Goal: Find specific page/section: Find specific page/section

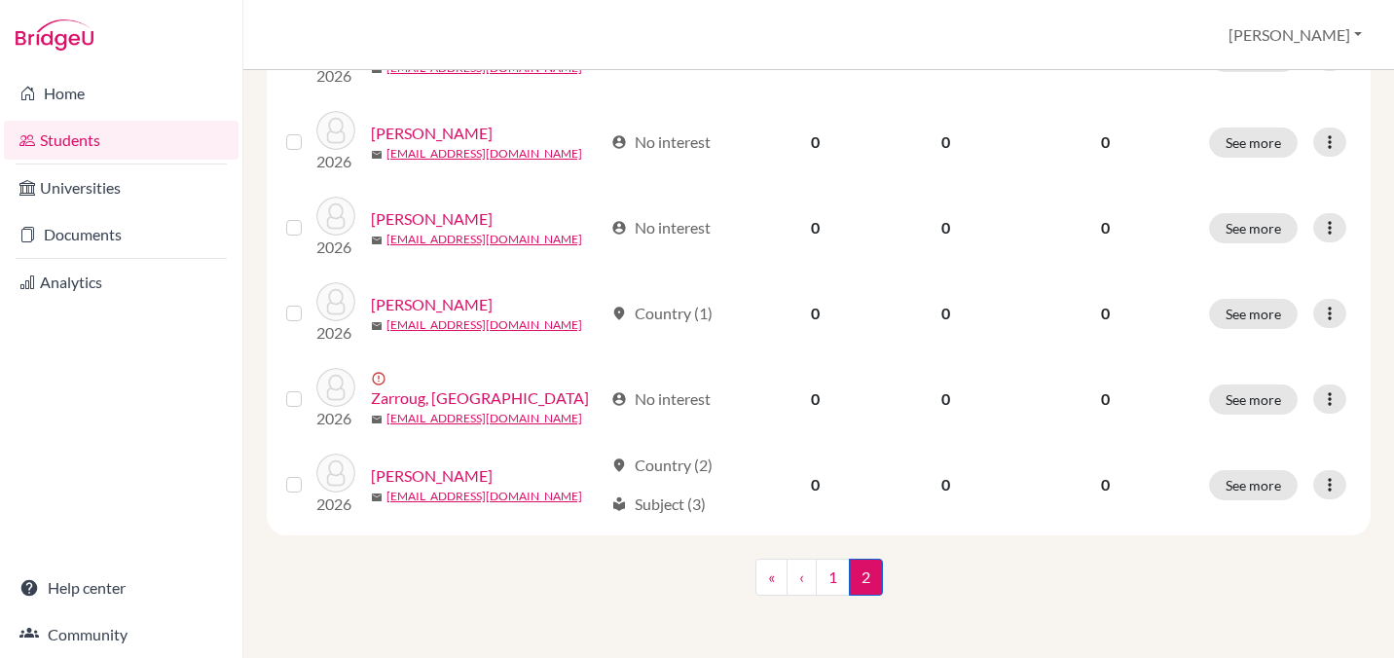
scroll to position [1388, 0]
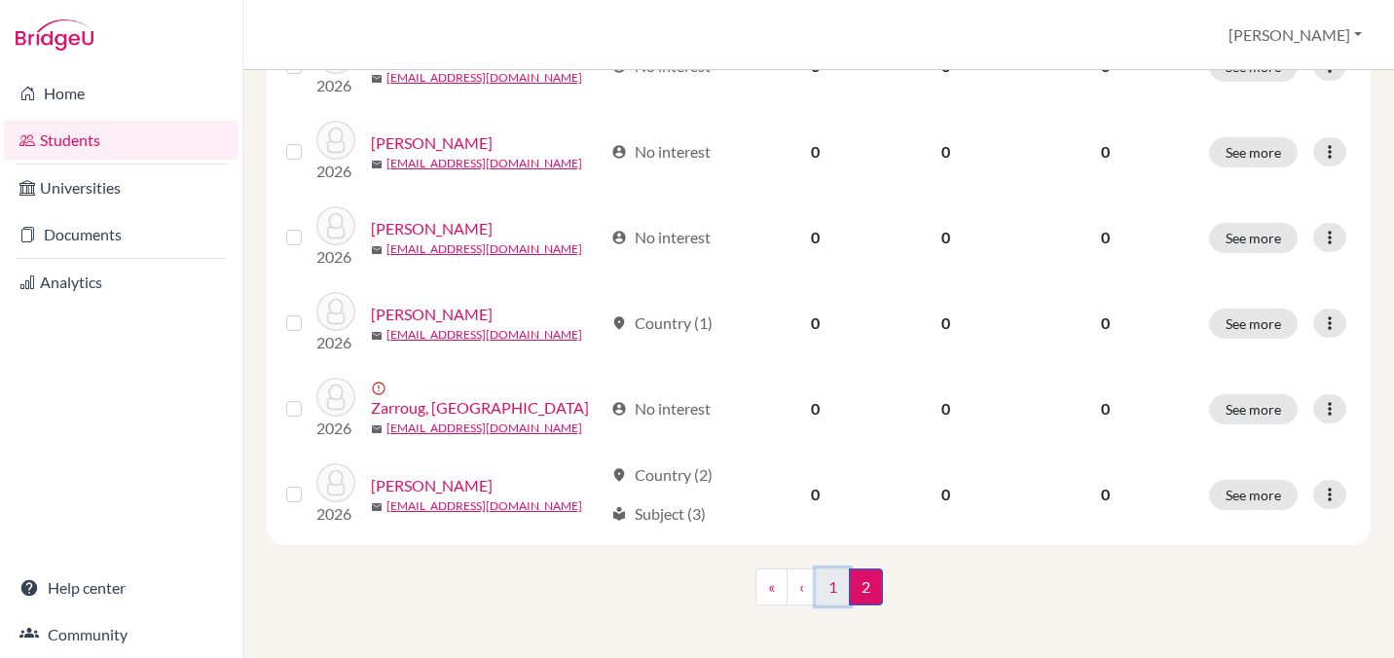
click at [832, 596] on link "1" at bounding box center [833, 586] width 34 height 37
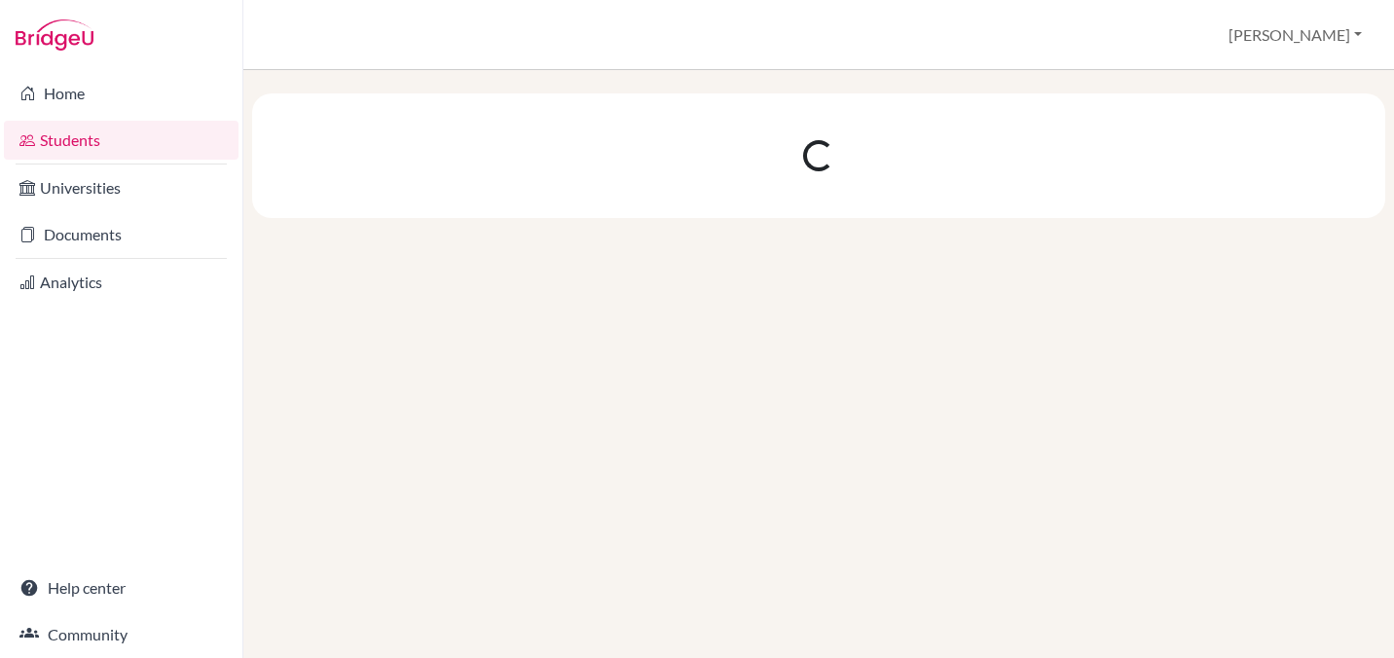
scroll to position [0, 0]
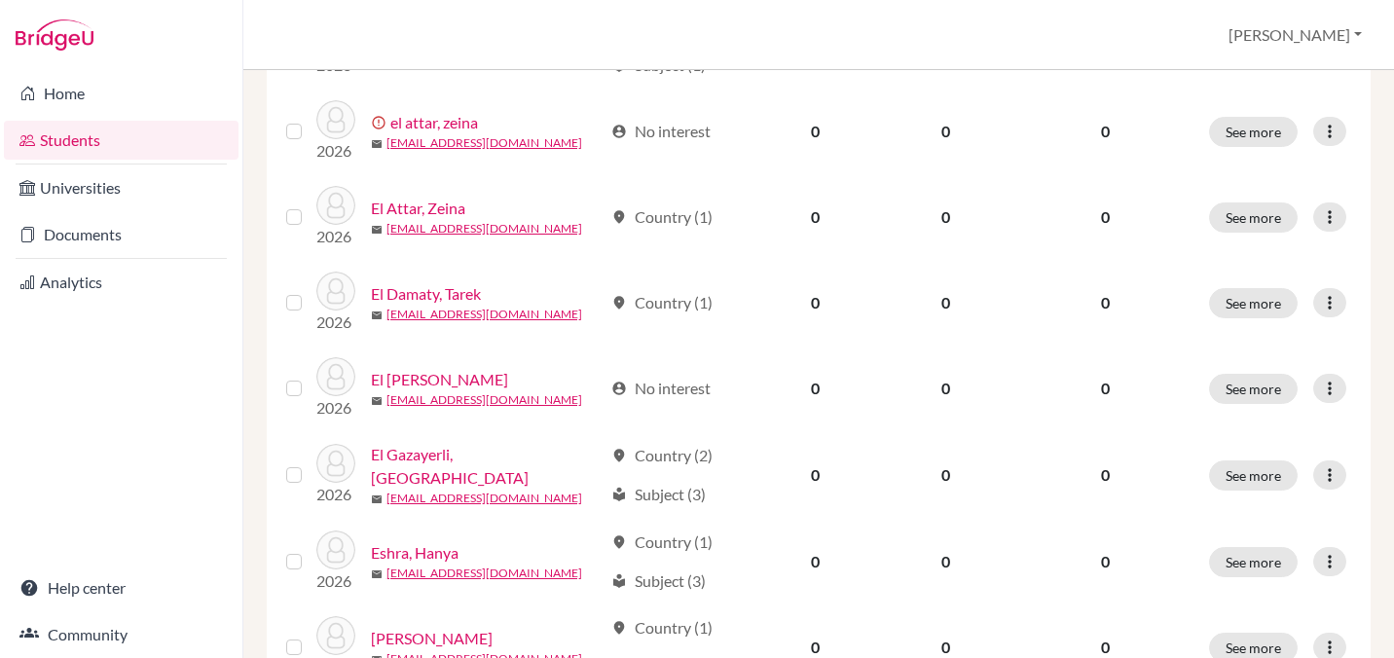
scroll to position [889, 0]
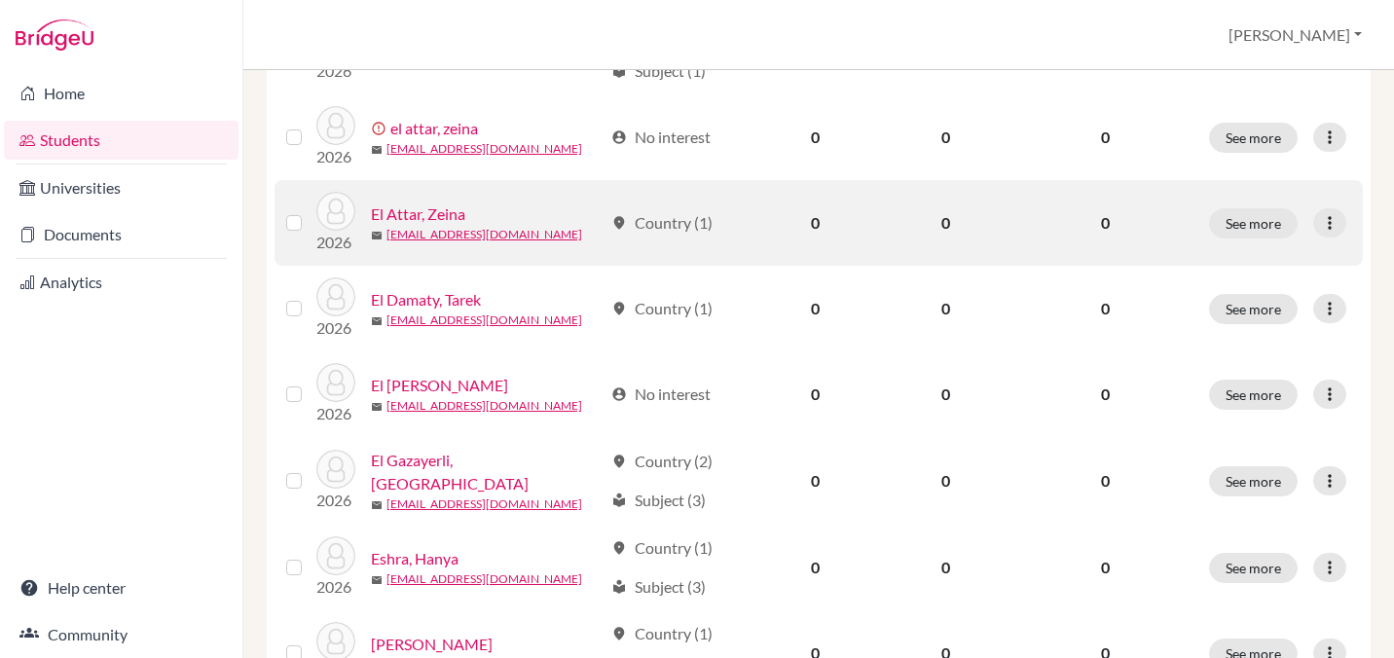
click at [426, 216] on link "El Attar, Zeina" at bounding box center [418, 213] width 94 height 23
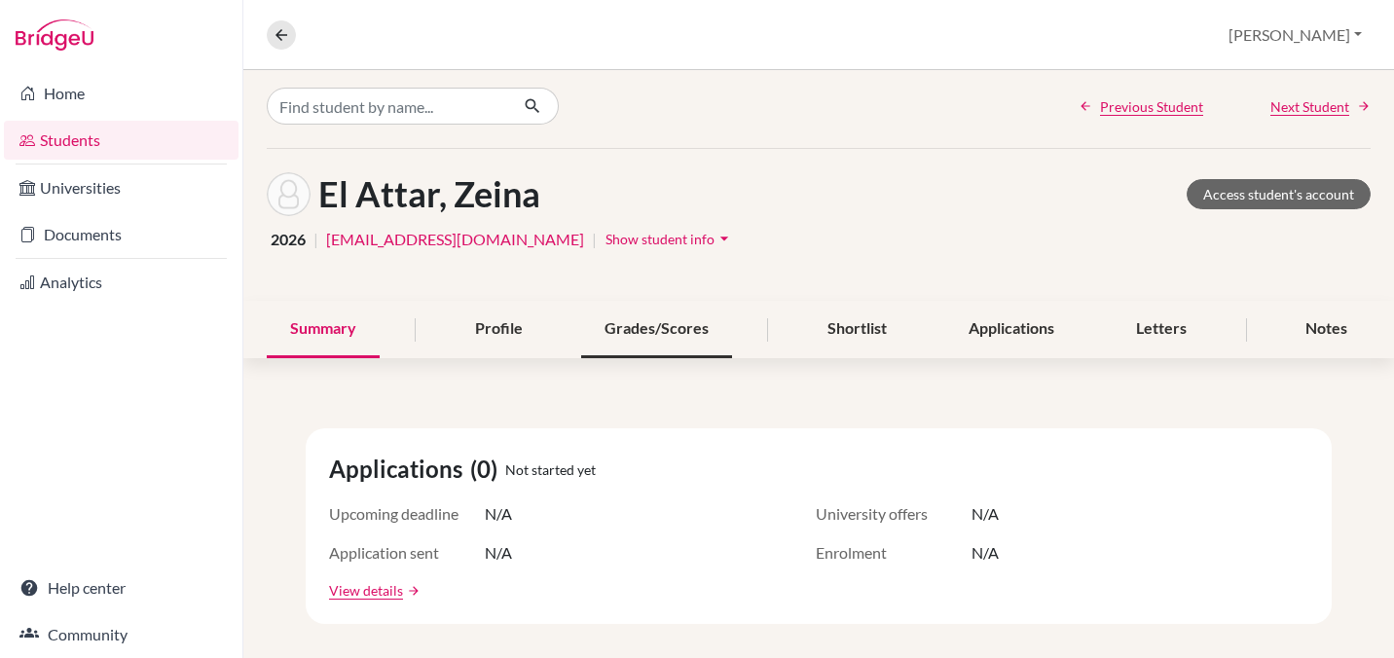
scroll to position [9, 0]
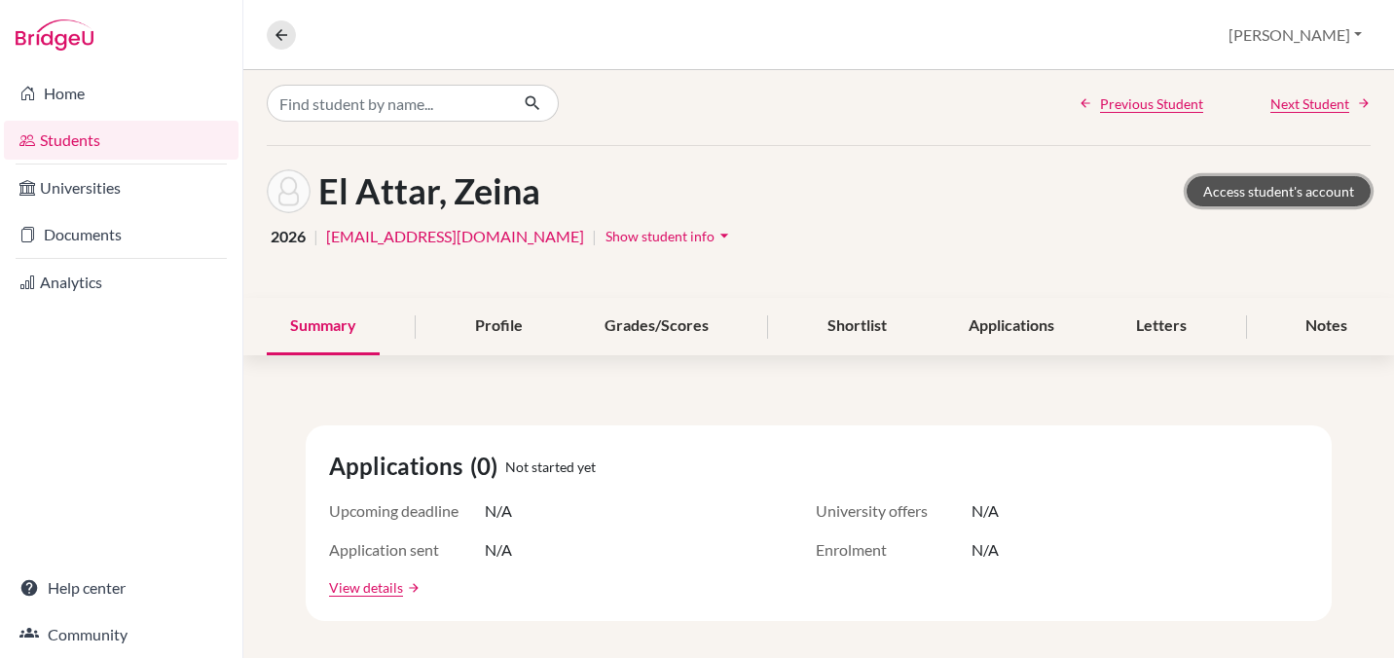
click at [1261, 194] on link "Access student's account" at bounding box center [1278, 191] width 184 height 30
